Goal: Transaction & Acquisition: Obtain resource

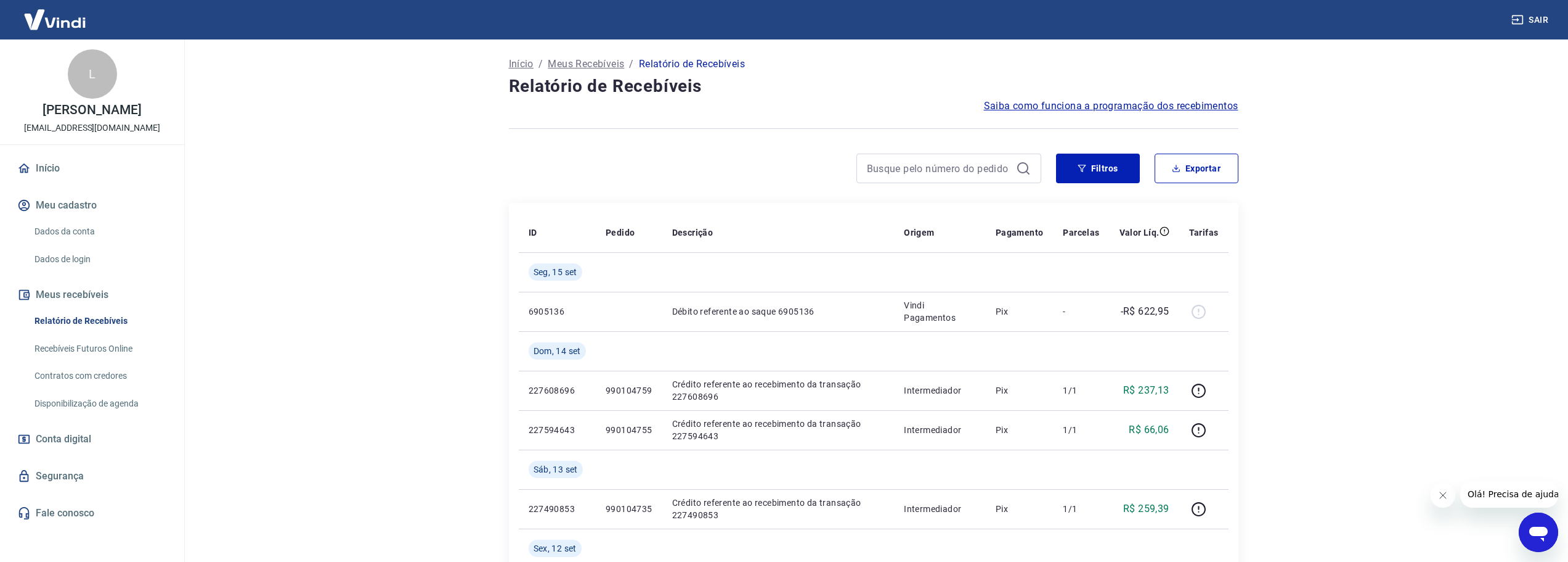
click at [1339, 293] on main "Início / Meus Recebíveis / Relatório de Recebíveis Relatório de Recebíveis Saib…" at bounding box center [873, 300] width 1389 height 522
click at [1110, 172] on button "Filtros" at bounding box center [1098, 169] width 83 height 30
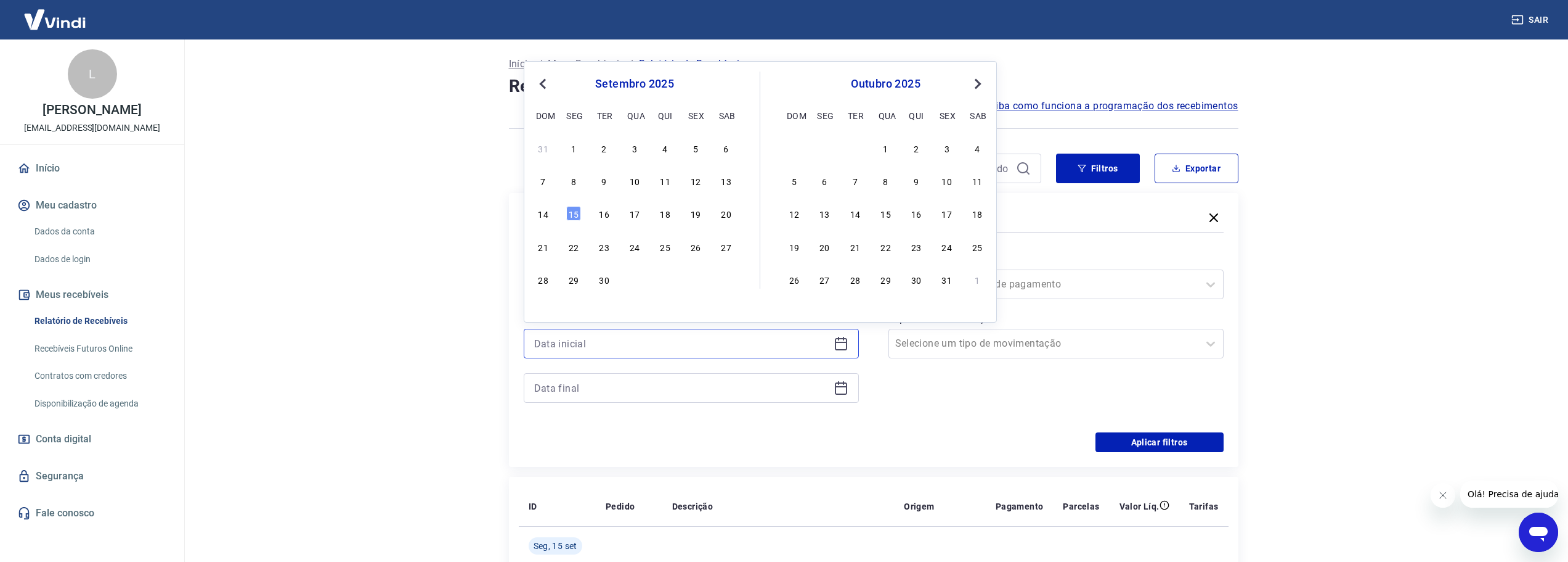
click at [679, 349] on input at bounding box center [681, 343] width 295 height 19
click at [564, 148] on div "31 1 2 3 4 5 6" at bounding box center [634, 147] width 201 height 18
click at [569, 148] on div "1" at bounding box center [574, 148] width 15 height 15
type input "[DATE]"
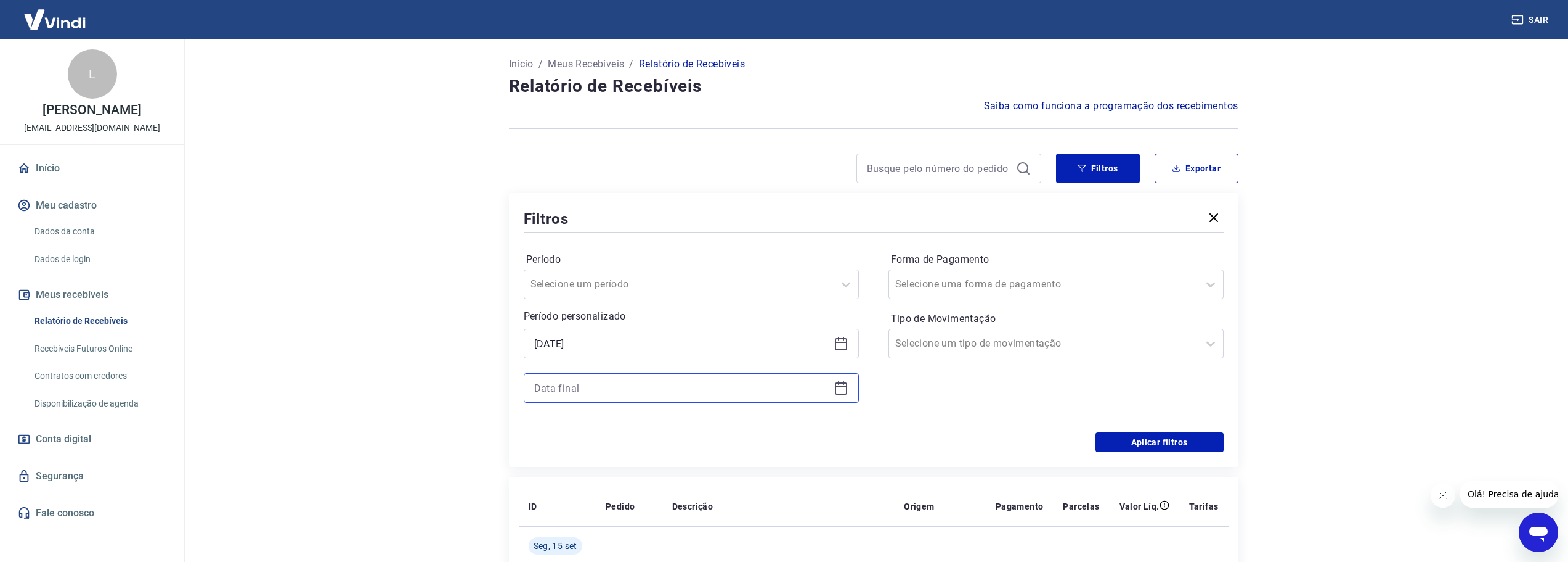
click at [630, 387] on input at bounding box center [681, 388] width 295 height 19
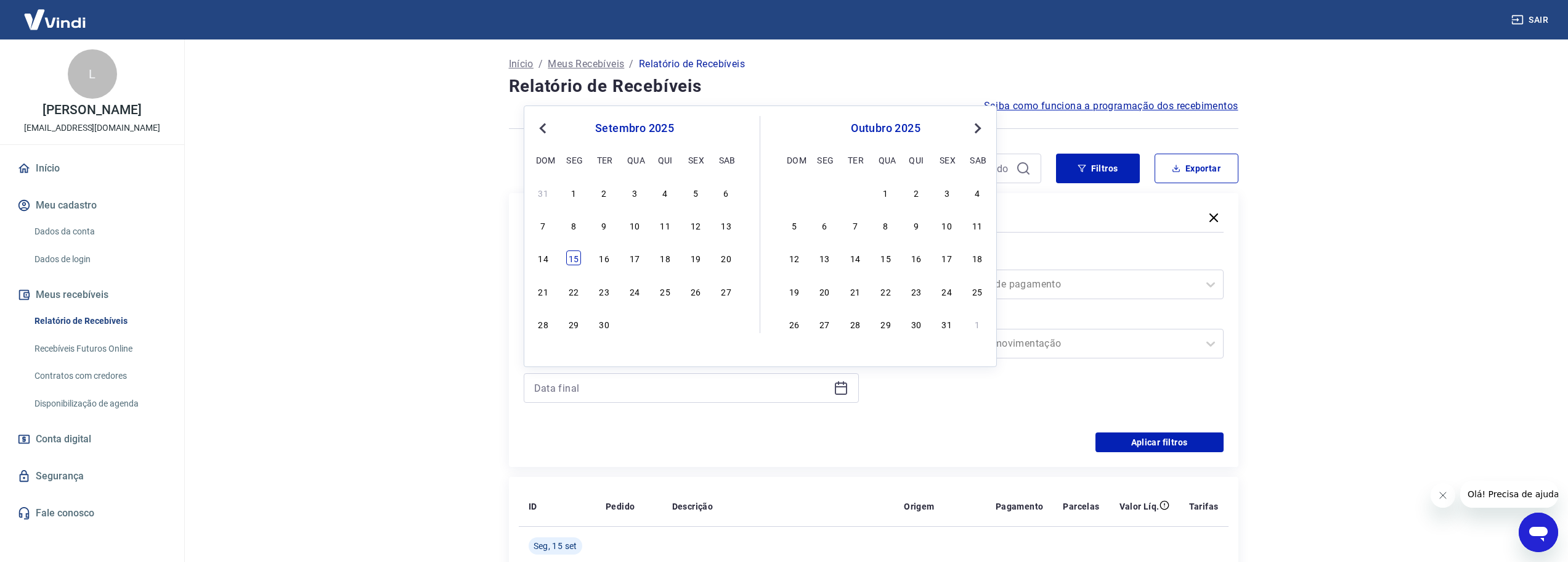
click at [571, 257] on div "15" at bounding box center [574, 258] width 15 height 15
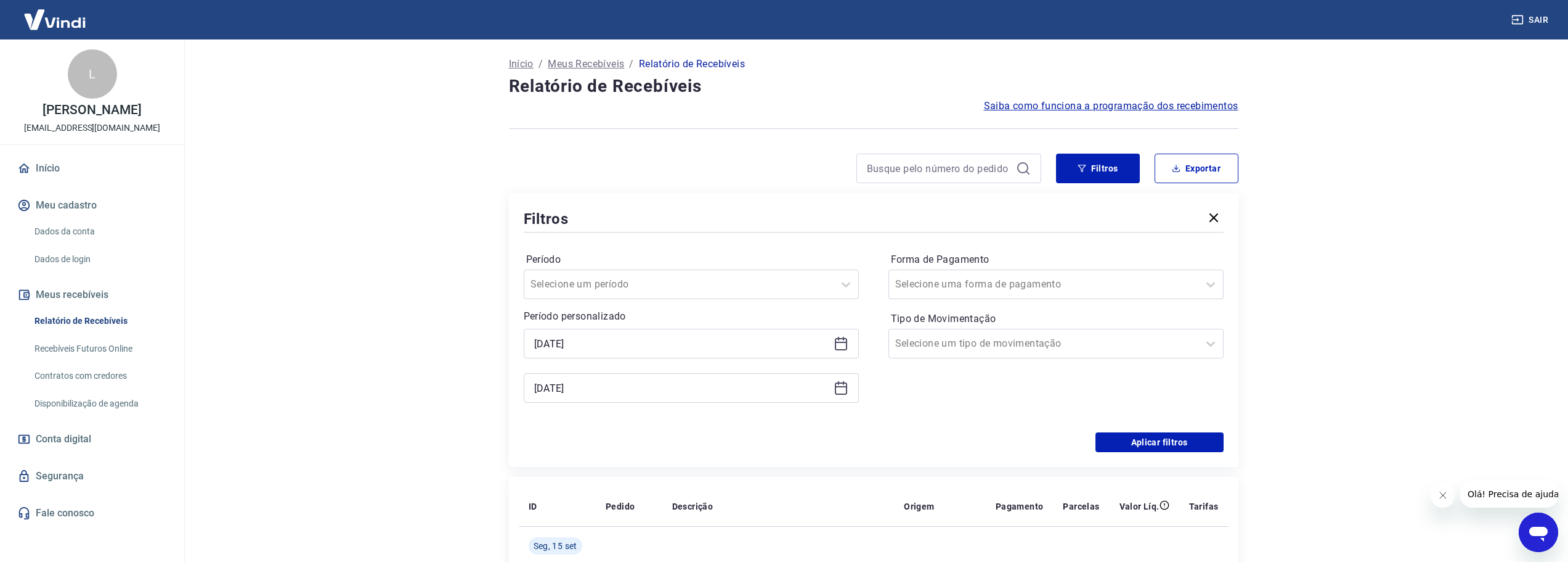
type input "[DATE]"
click at [917, 426] on div "Período Selecione um período Período personalizado Selected date: [DATE] [DATE]…" at bounding box center [873, 333] width 700 height 198
click at [1008, 347] on div at bounding box center [1043, 343] width 297 height 18
click at [929, 435] on div "Saída" at bounding box center [1056, 437] width 335 height 25
click at [929, 435] on div "Aplicar filtros" at bounding box center [873, 441] width 700 height 19
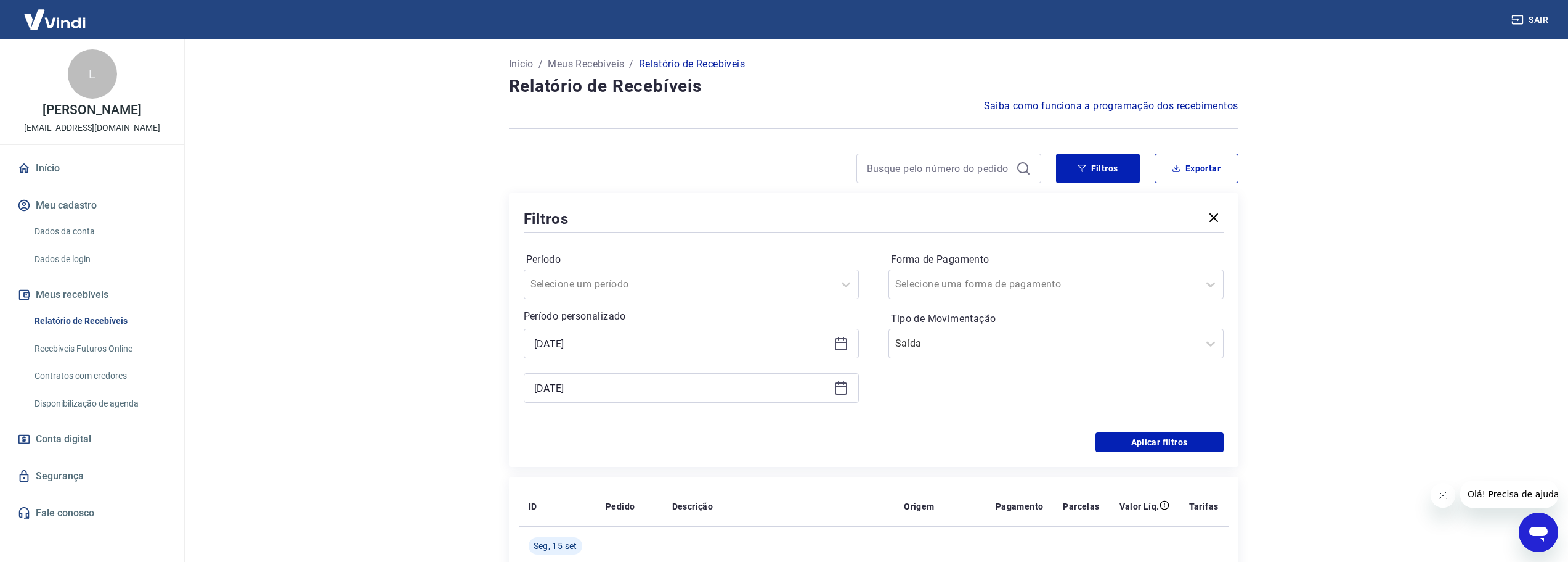
click at [1008, 431] on div "Período Selecione um período Período personalizado Selected date: [DATE] [DATE]…" at bounding box center [873, 333] width 700 height 198
click at [1031, 420] on div "Período Selecione um período Período personalizado Selected date: [DATE] [DATE]…" at bounding box center [873, 333] width 700 height 198
click at [1120, 441] on button "Aplicar filtros" at bounding box center [1159, 441] width 128 height 19
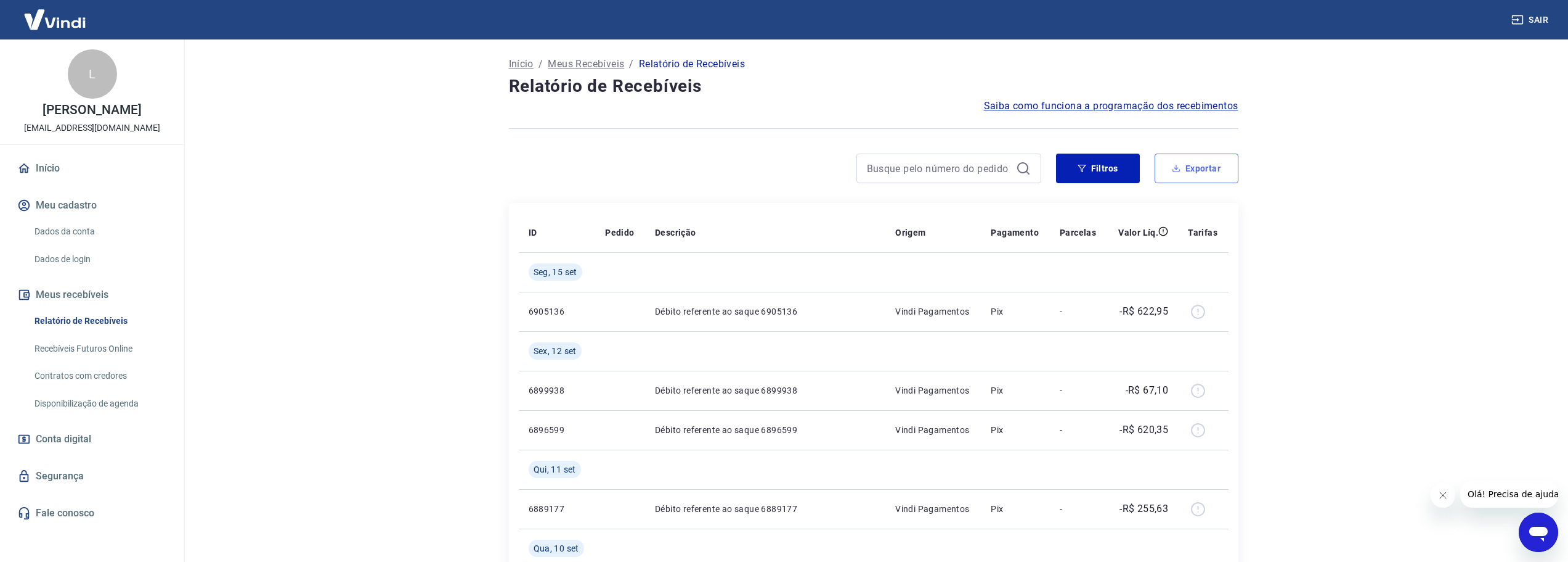
click at [1215, 167] on button "Exportar" at bounding box center [1196, 169] width 83 height 30
type input "[DATE]"
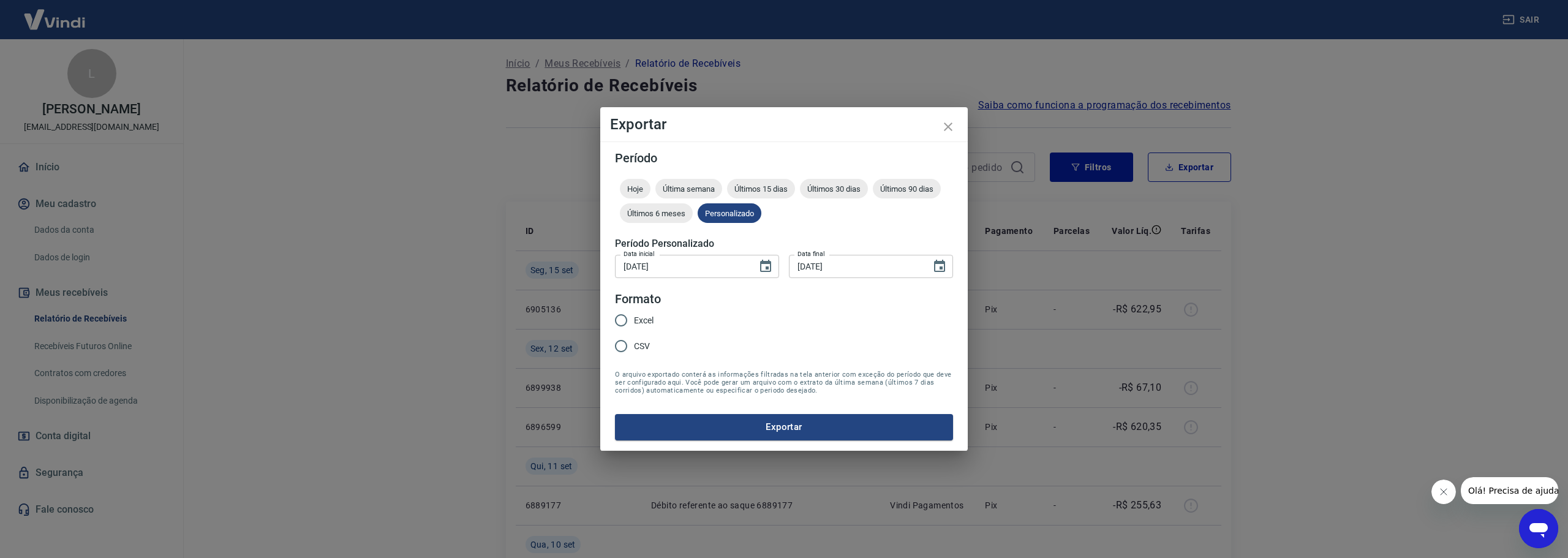
click at [639, 318] on span "Excel" at bounding box center [643, 320] width 19 height 13
click at [634, 318] on input "Excel" at bounding box center [621, 320] width 26 height 26
radio input "true"
click at [785, 426] on button "Exportar" at bounding box center [784, 426] width 338 height 26
